Goal: Feedback & Contribution: Submit feedback/report problem

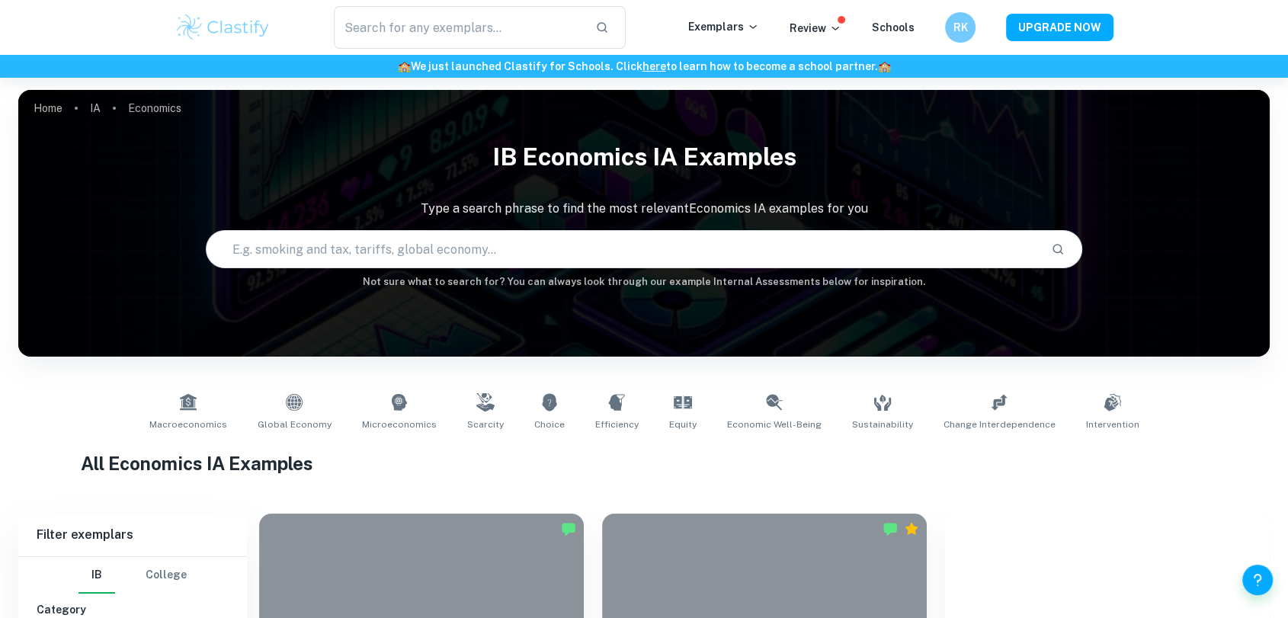
checkbox input "true"
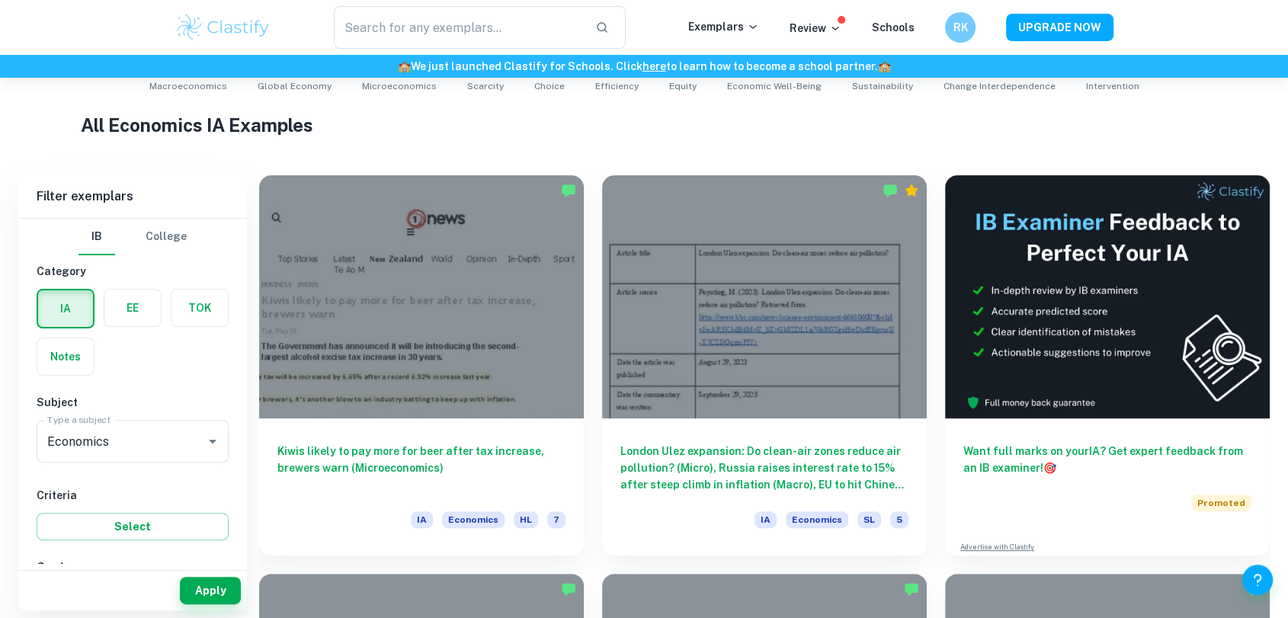
scroll to position [113, 0]
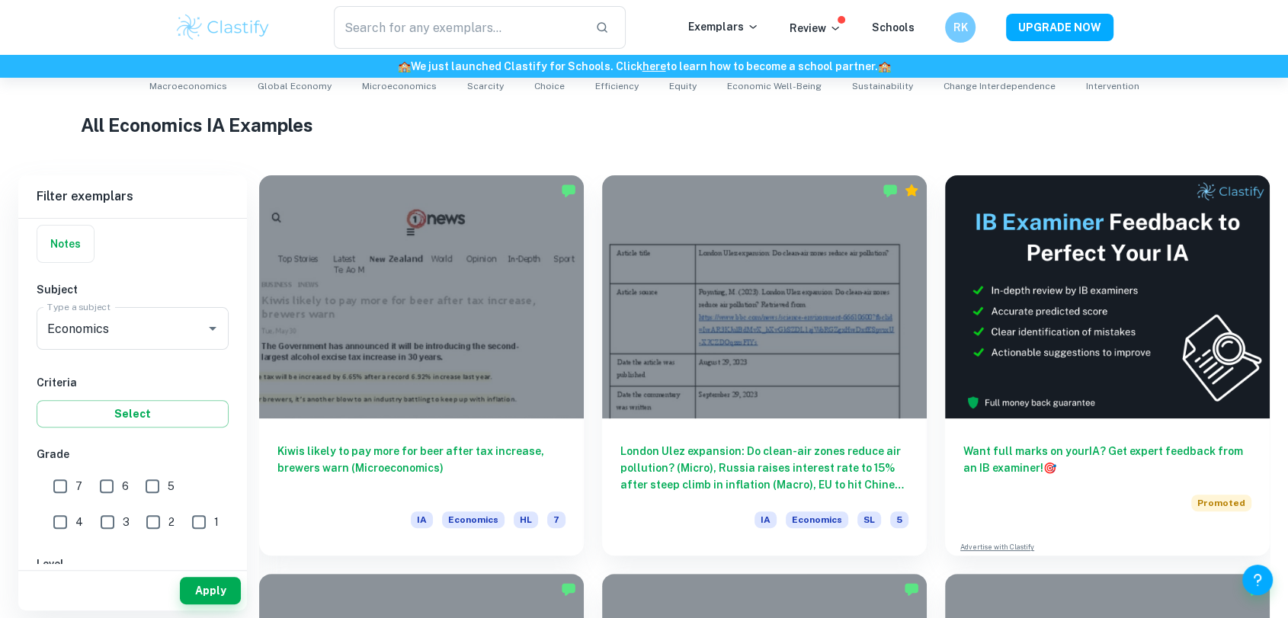
click at [62, 487] on input "7" at bounding box center [60, 486] width 30 height 30
checkbox input "true"
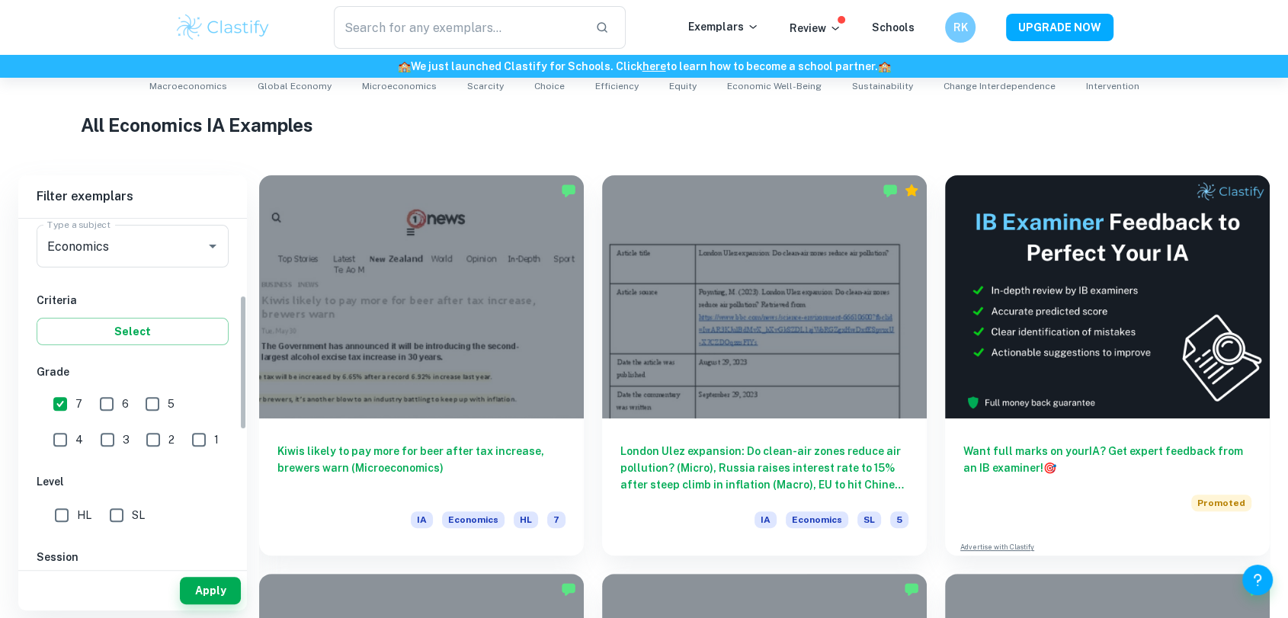
scroll to position [0, 0]
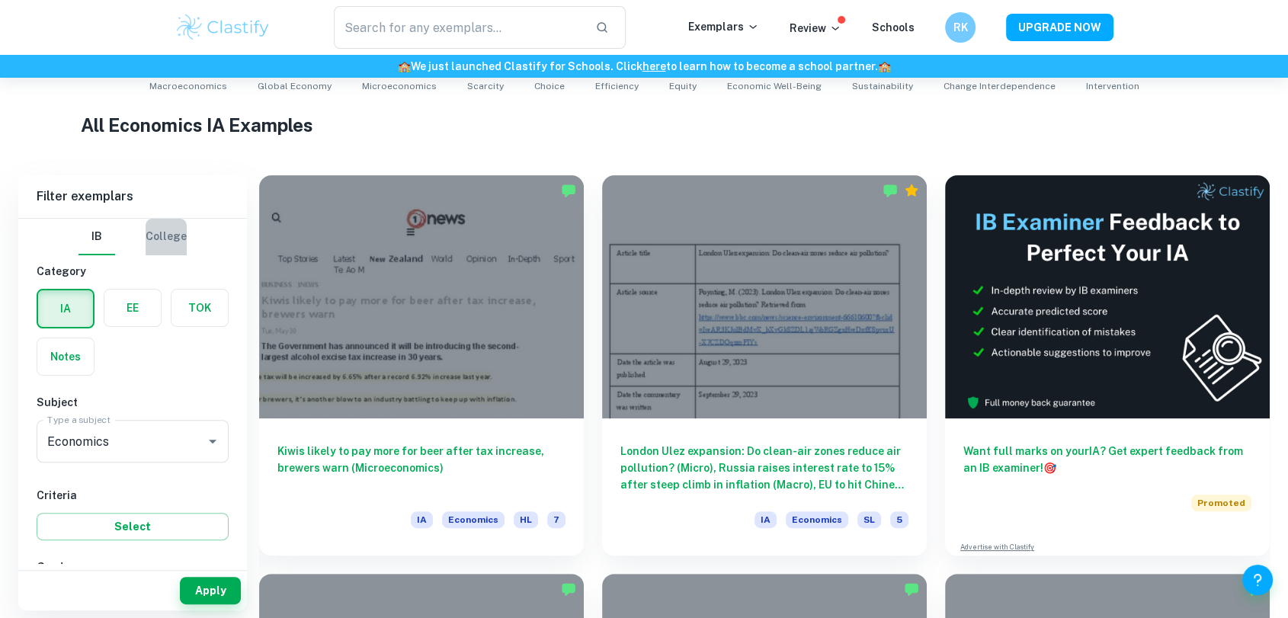
click at [162, 236] on button "College" at bounding box center [166, 237] width 41 height 37
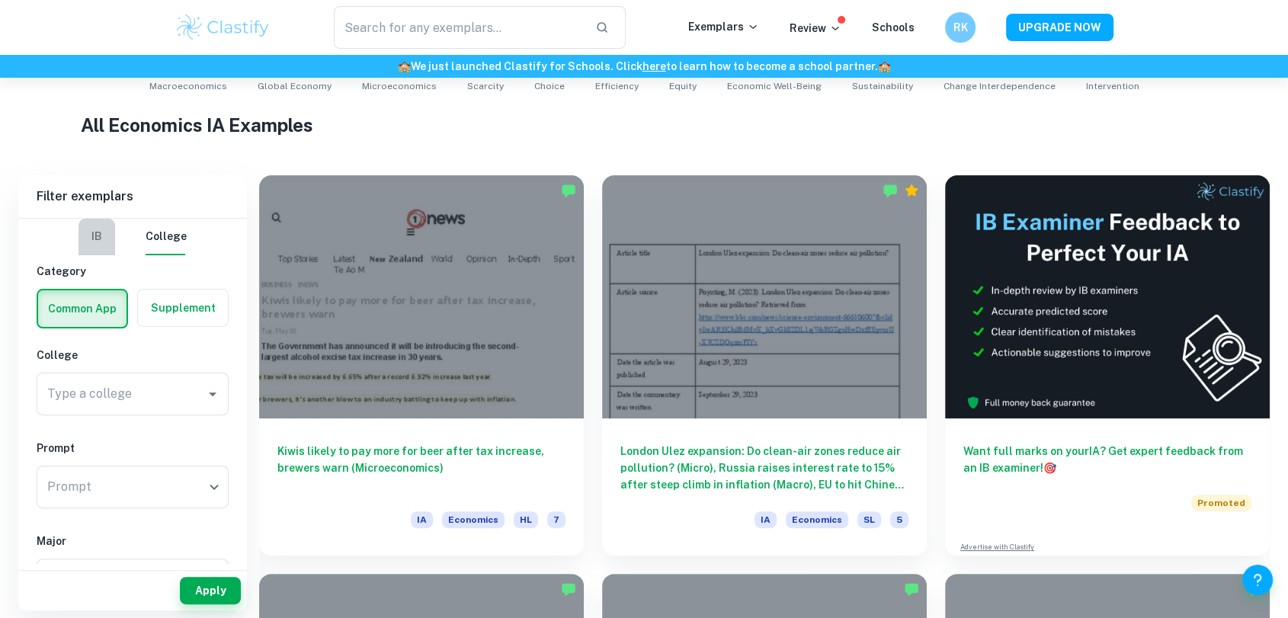
click at [92, 235] on button "IB" at bounding box center [96, 237] width 37 height 37
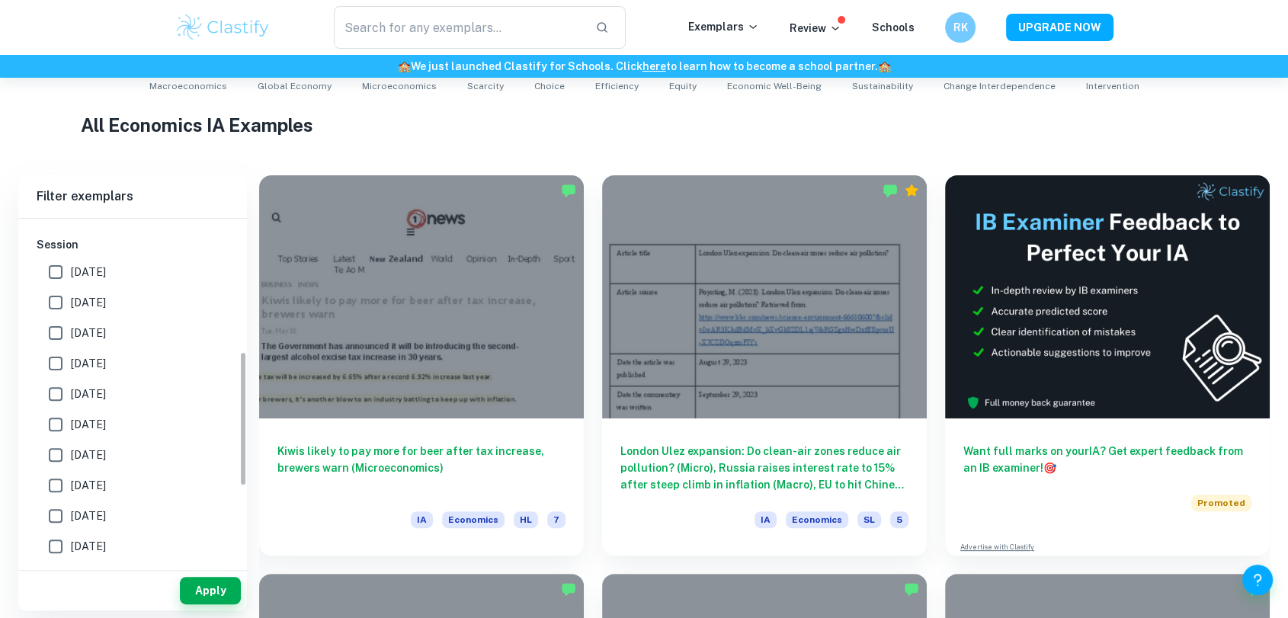
scroll to position [226, 0]
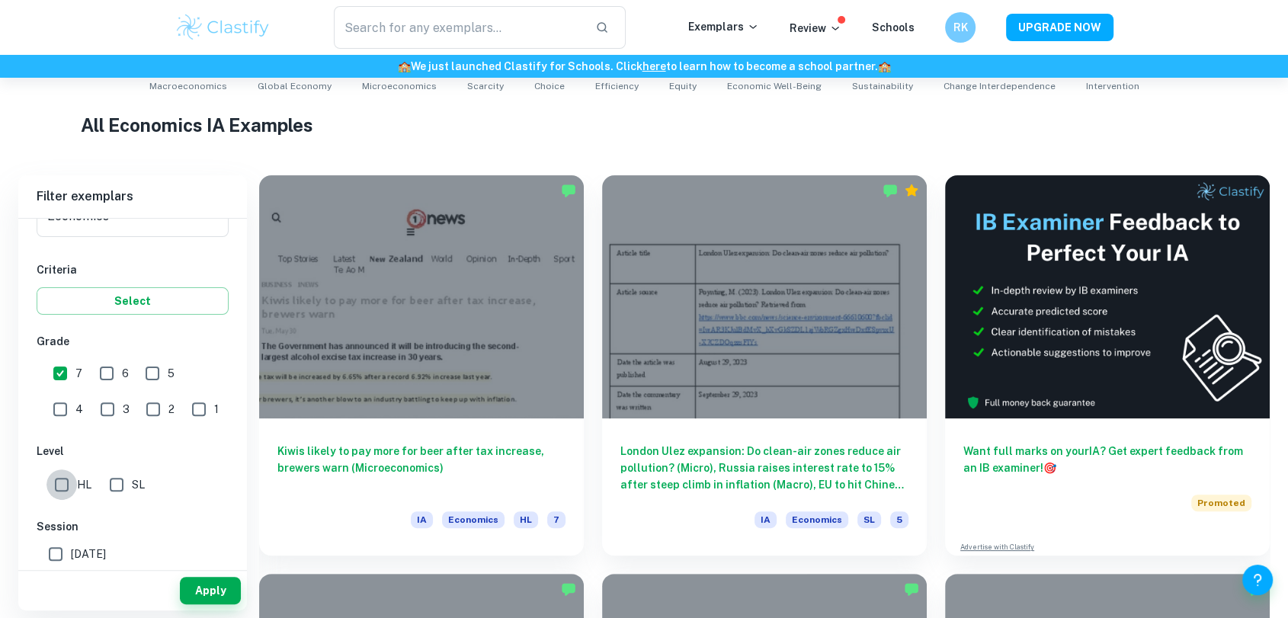
click at [56, 482] on input "HL" at bounding box center [61, 484] width 30 height 30
checkbox input "true"
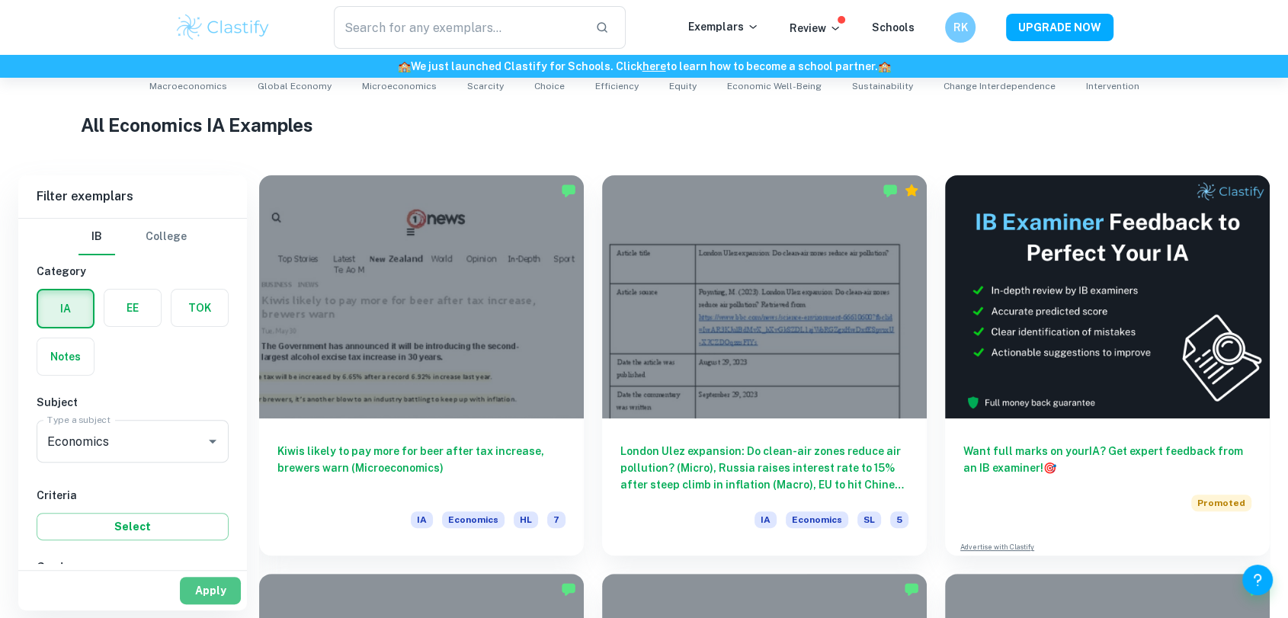
click at [229, 583] on button "Apply" at bounding box center [210, 590] width 61 height 27
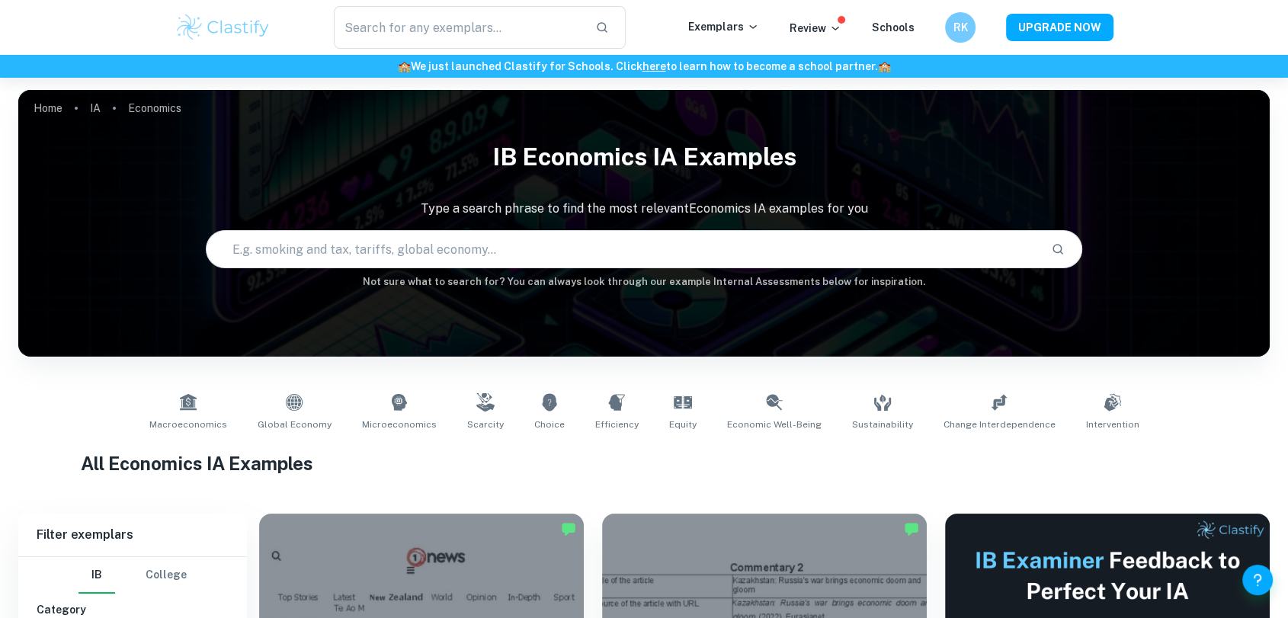
click at [363, 255] on input "text" at bounding box center [622, 249] width 831 height 43
click at [568, 251] on input "text" at bounding box center [622, 249] width 831 height 43
click at [585, 90] on div "Home IA Economics IB Economics IA examples Type a search phrase to find the mos…" at bounding box center [643, 90] width 1251 height 0
click at [523, 248] on input "text" at bounding box center [622, 249] width 831 height 43
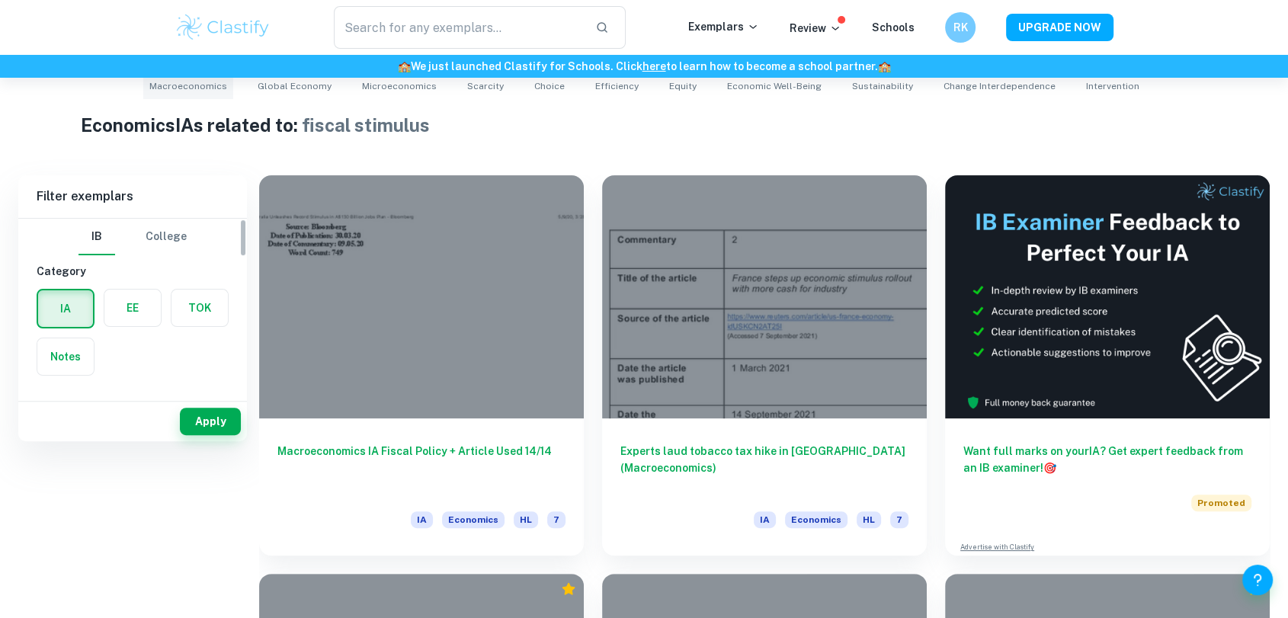
scroll to position [169, 0]
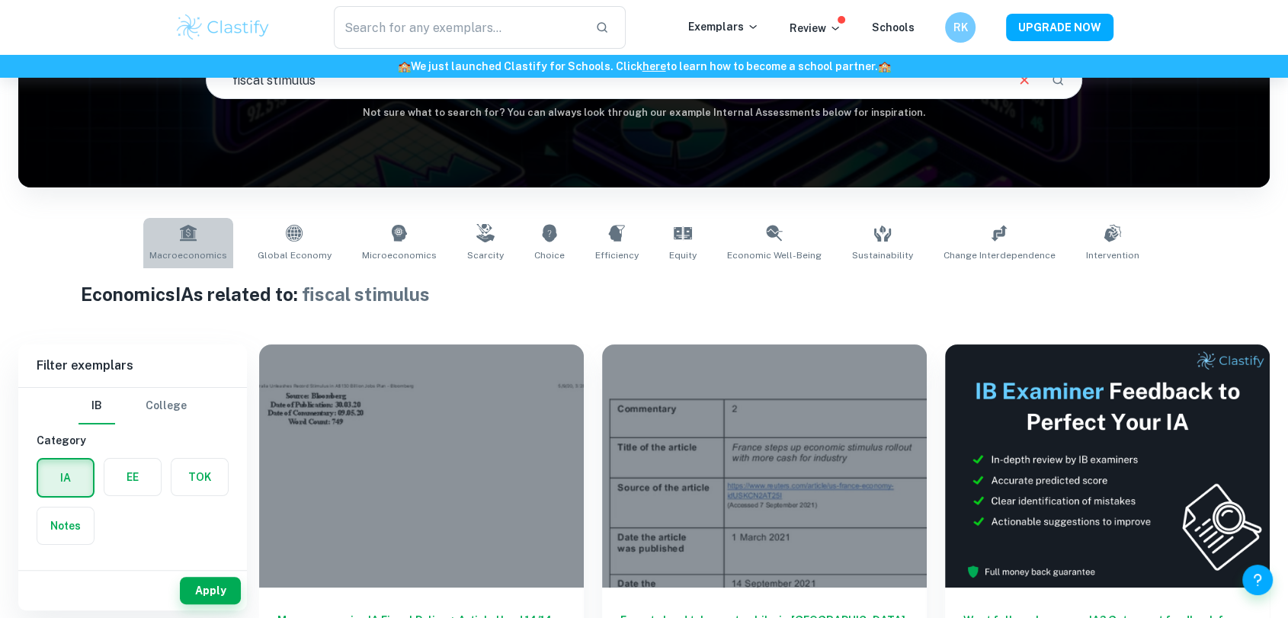
click at [223, 245] on link "Macroeconomics" at bounding box center [188, 243] width 90 height 50
type input "Macroeconomics"
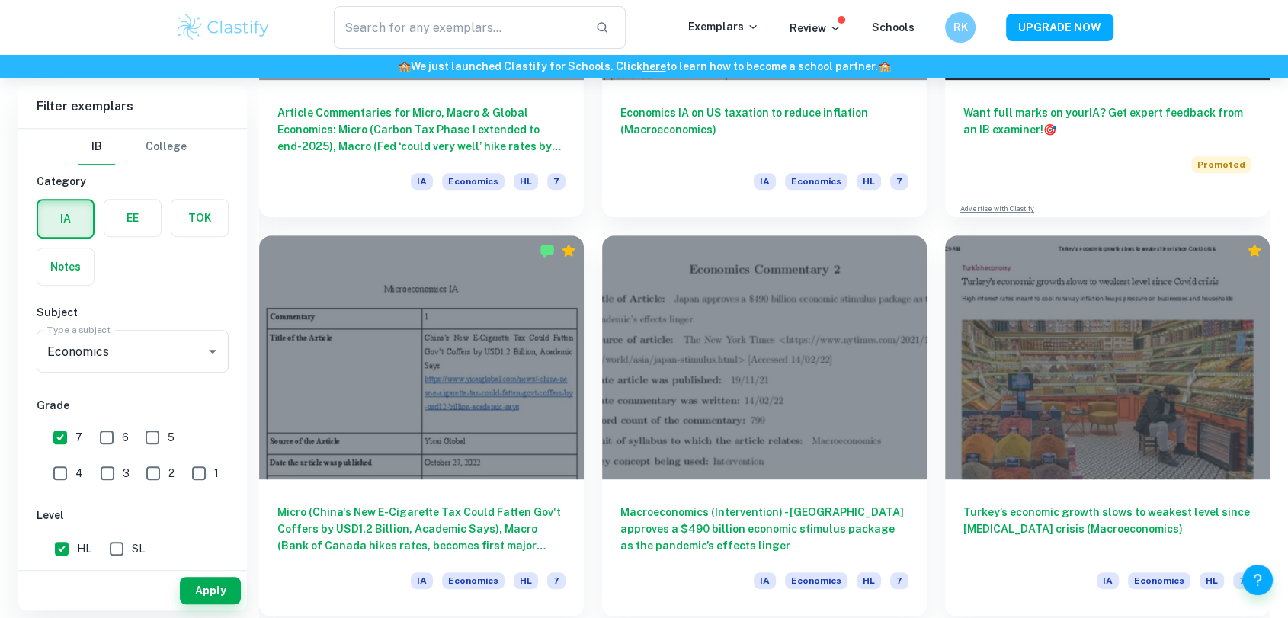
scroll to position [733, 0]
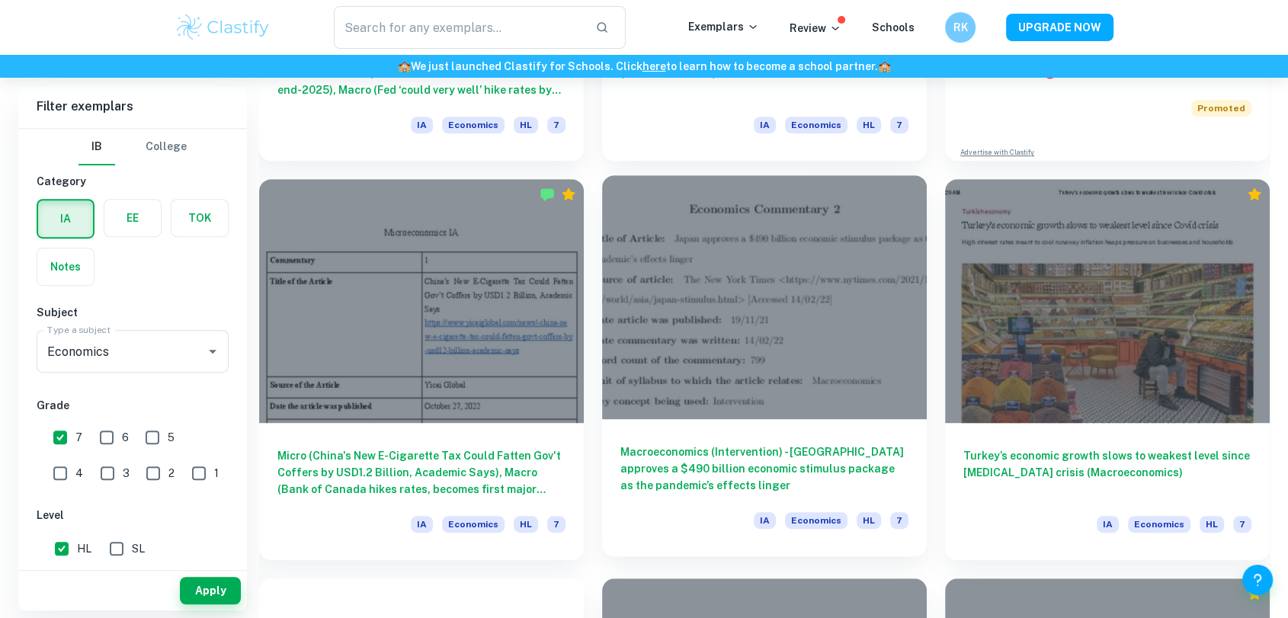
click at [764, 456] on h6 "Macroeconomics (Intervention) - [GEOGRAPHIC_DATA] approves a $490 billion econo…" at bounding box center [764, 468] width 288 height 50
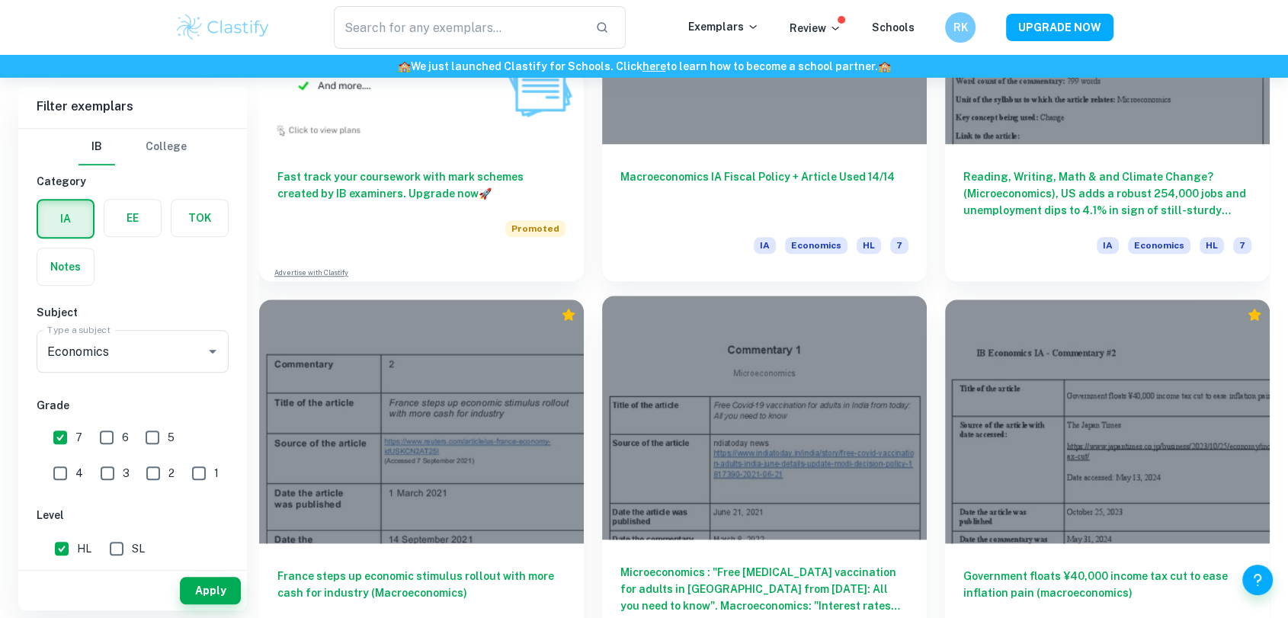
scroll to position [1524, 0]
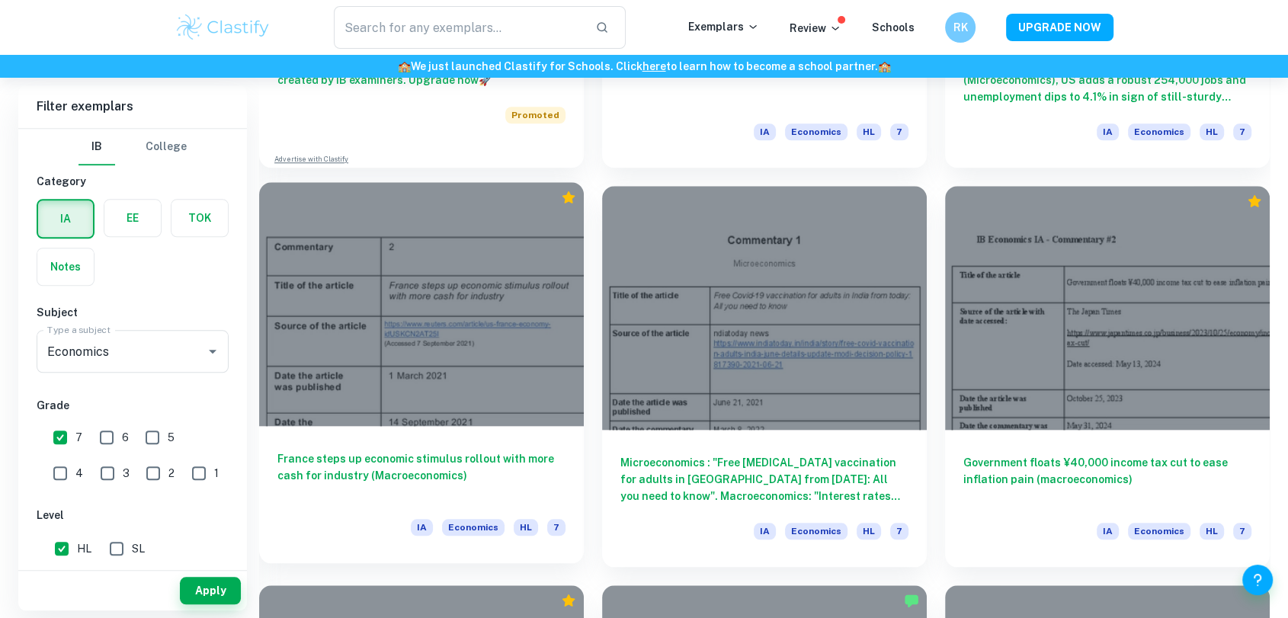
click at [383, 405] on div at bounding box center [421, 303] width 325 height 243
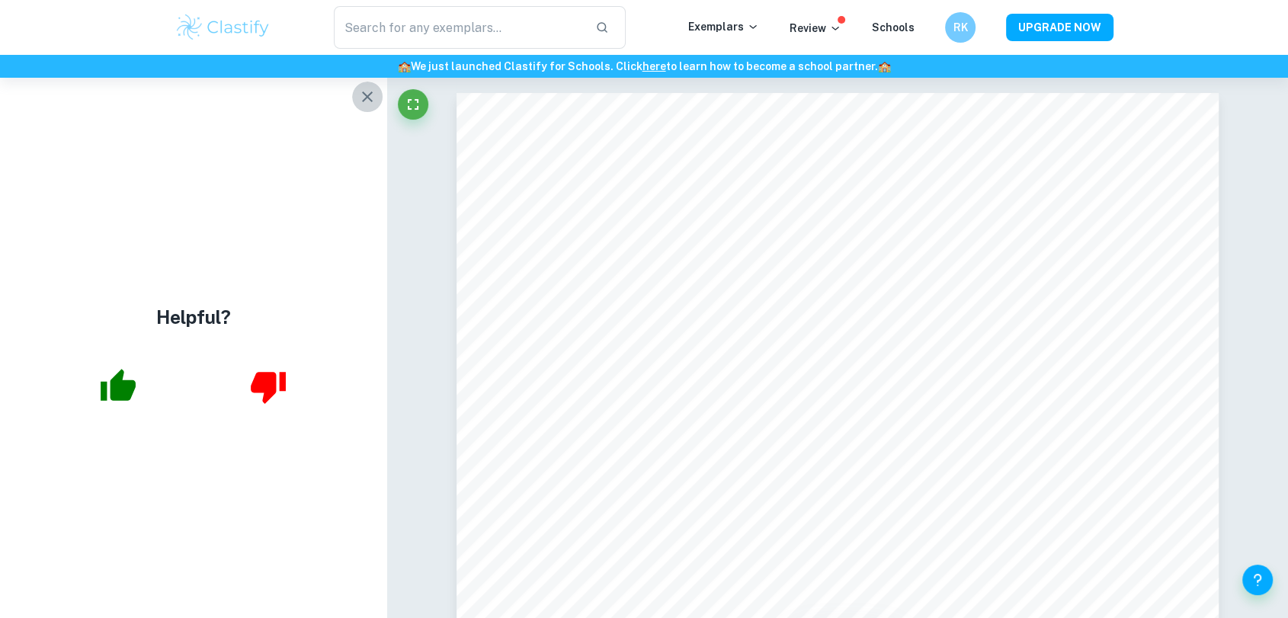
click at [362, 95] on icon "button" at bounding box center [367, 97] width 18 height 18
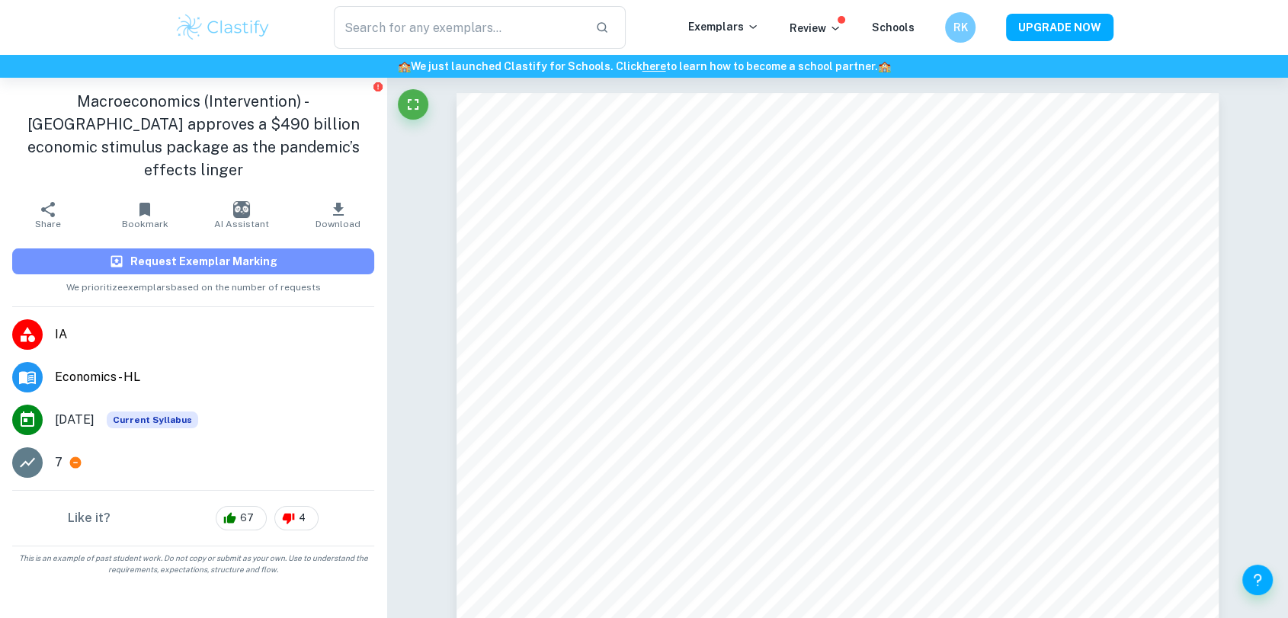
click at [189, 253] on h6 "Request Exemplar Marking" at bounding box center [203, 261] width 147 height 17
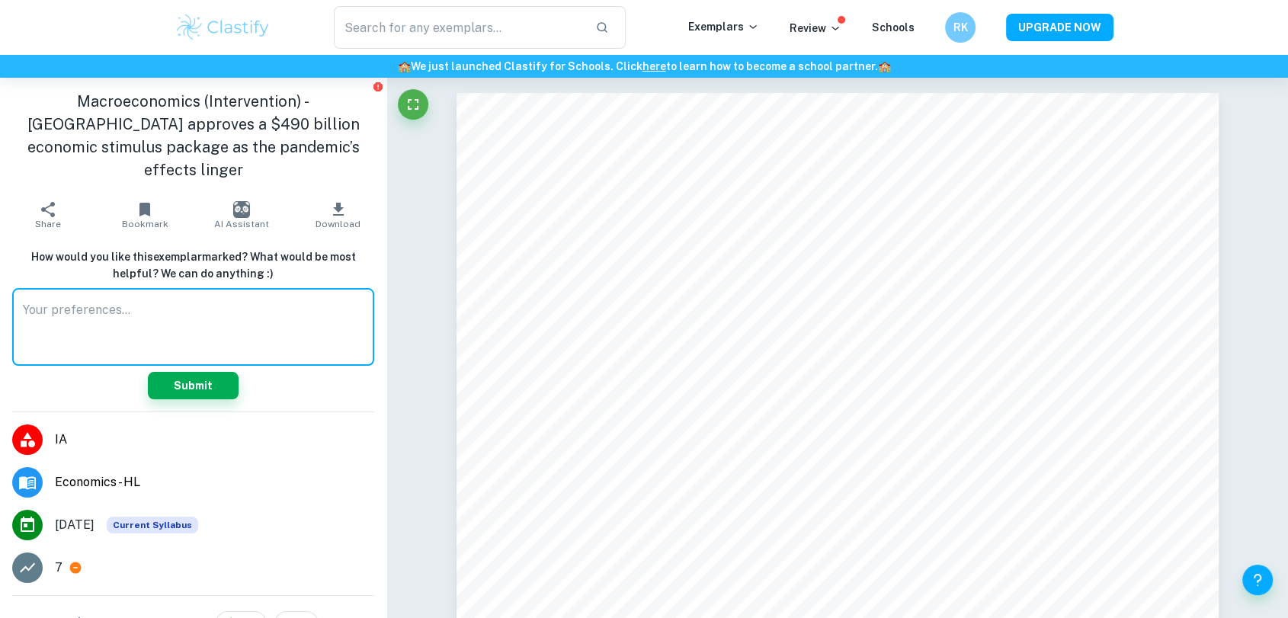
click at [140, 301] on textarea at bounding box center [193, 327] width 341 height 53
type textarea "key concept"
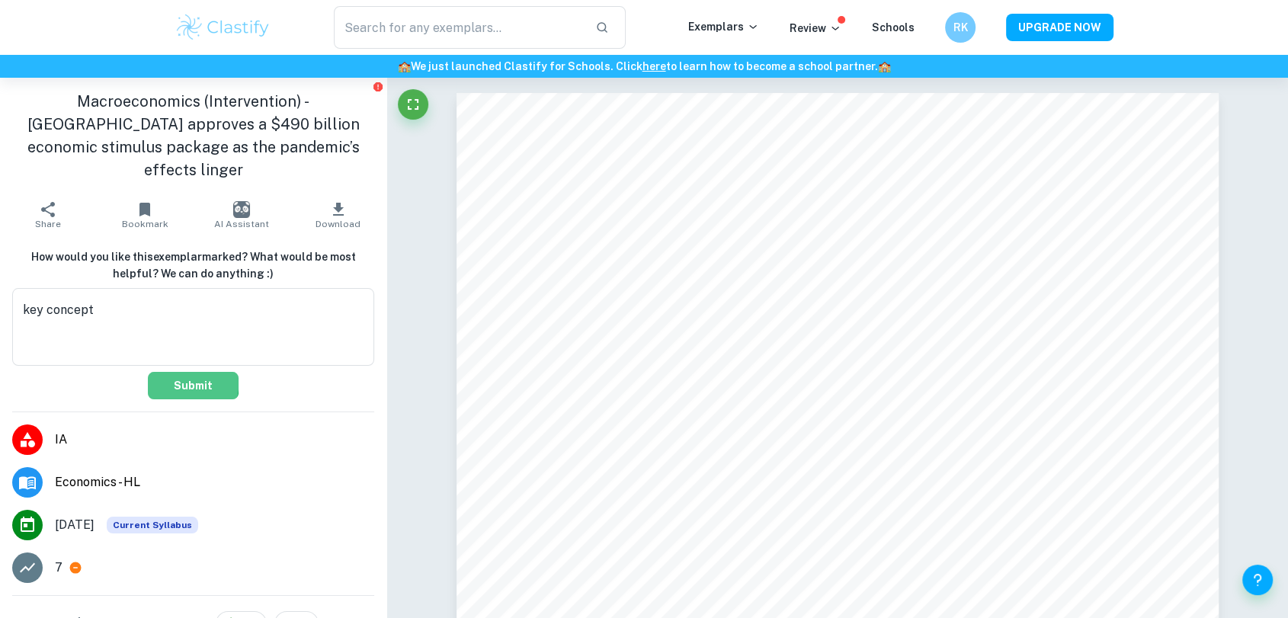
click at [164, 372] on button "Submit" at bounding box center [193, 385] width 91 height 27
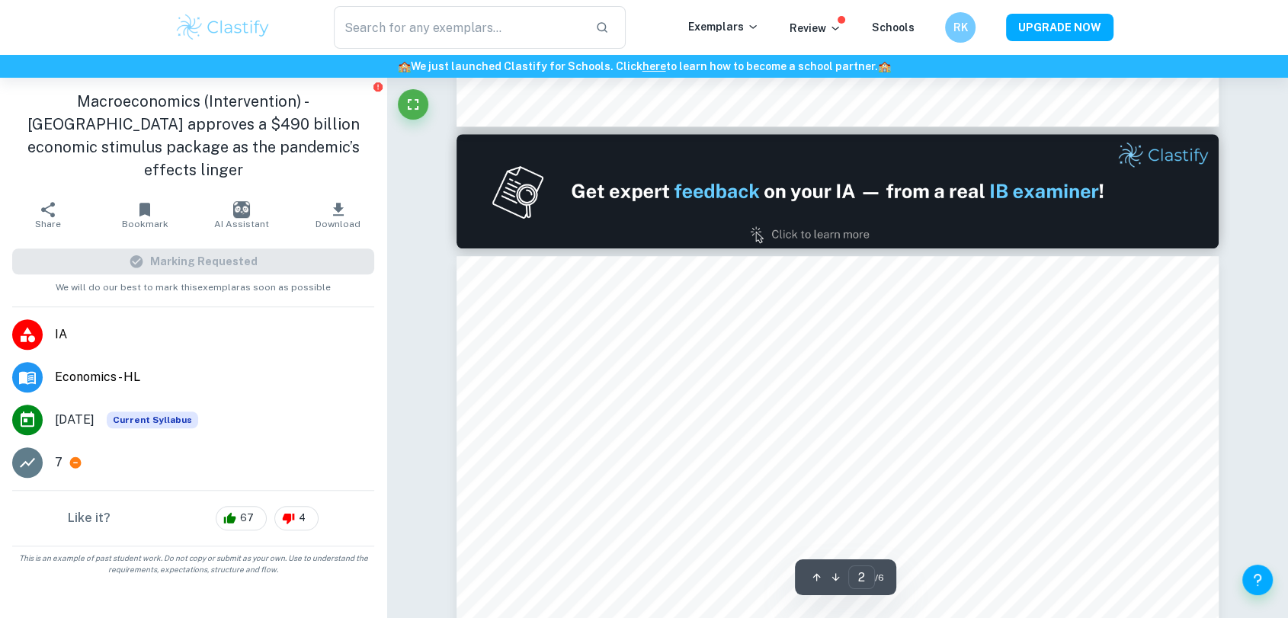
scroll to position [818, 0]
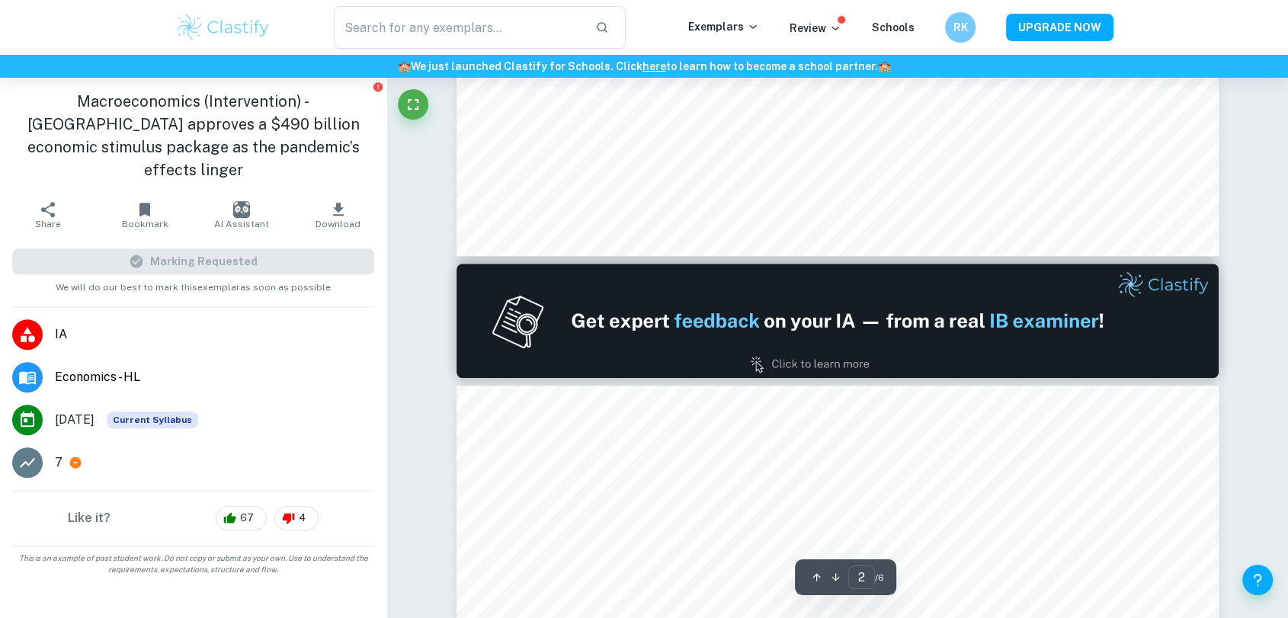
type input "1"
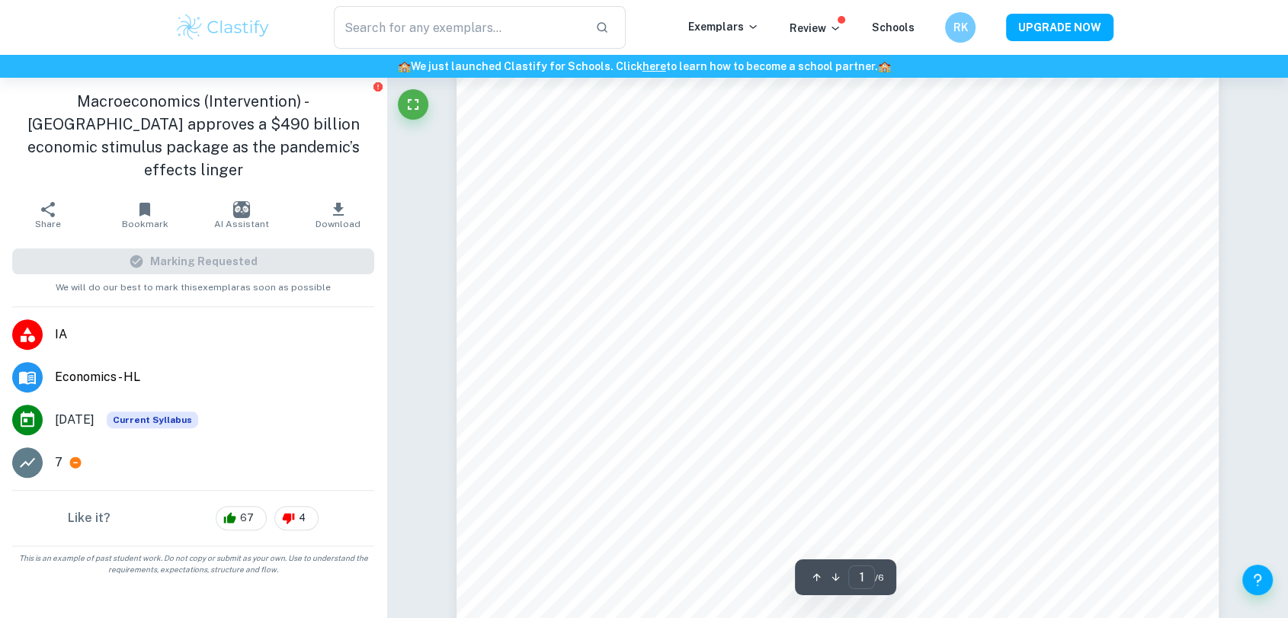
scroll to position [28, 0]
